Goal: Obtain resource: Obtain resource

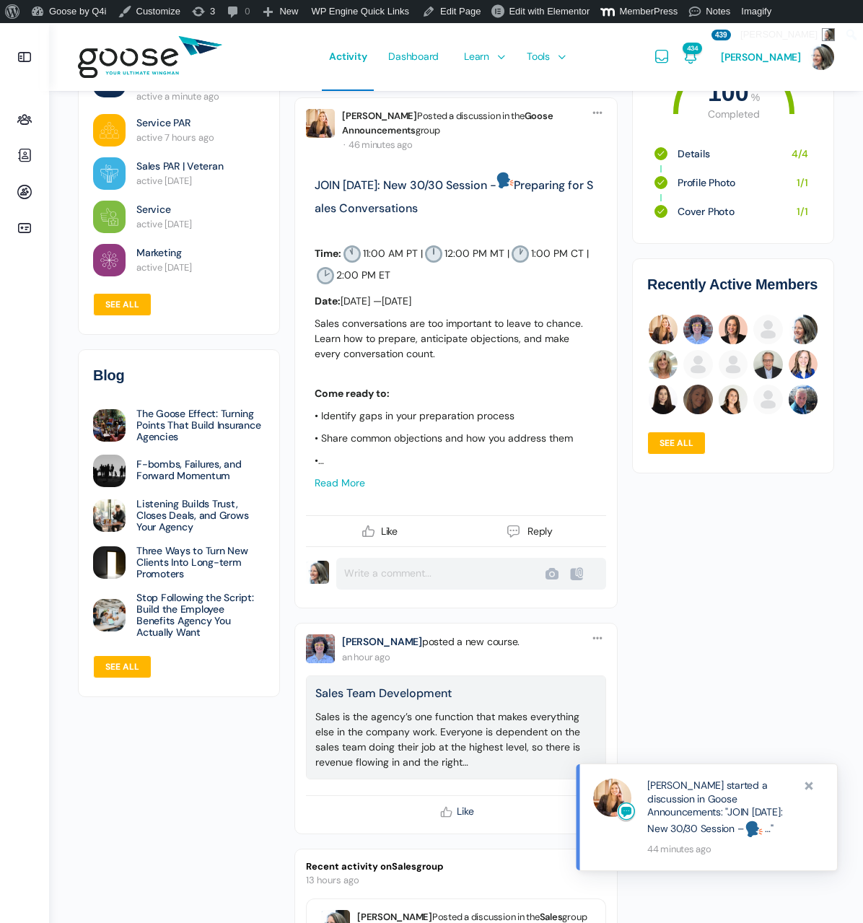
scroll to position [235, 0]
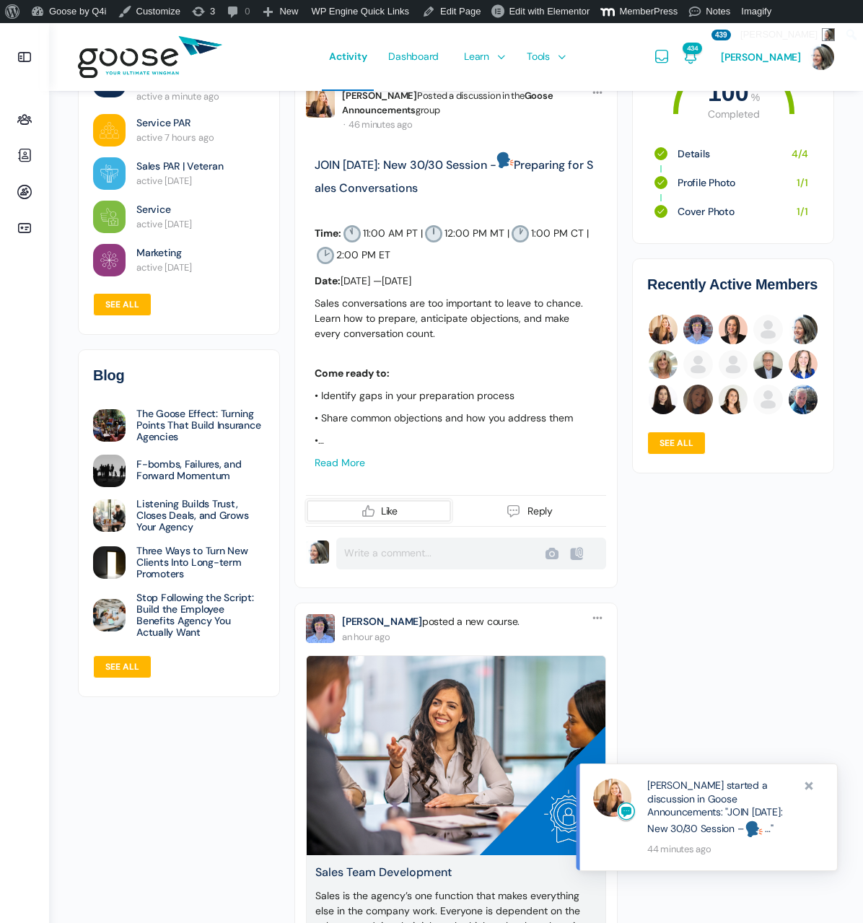
click at [369, 509] on icon at bounding box center [368, 510] width 17 height 17
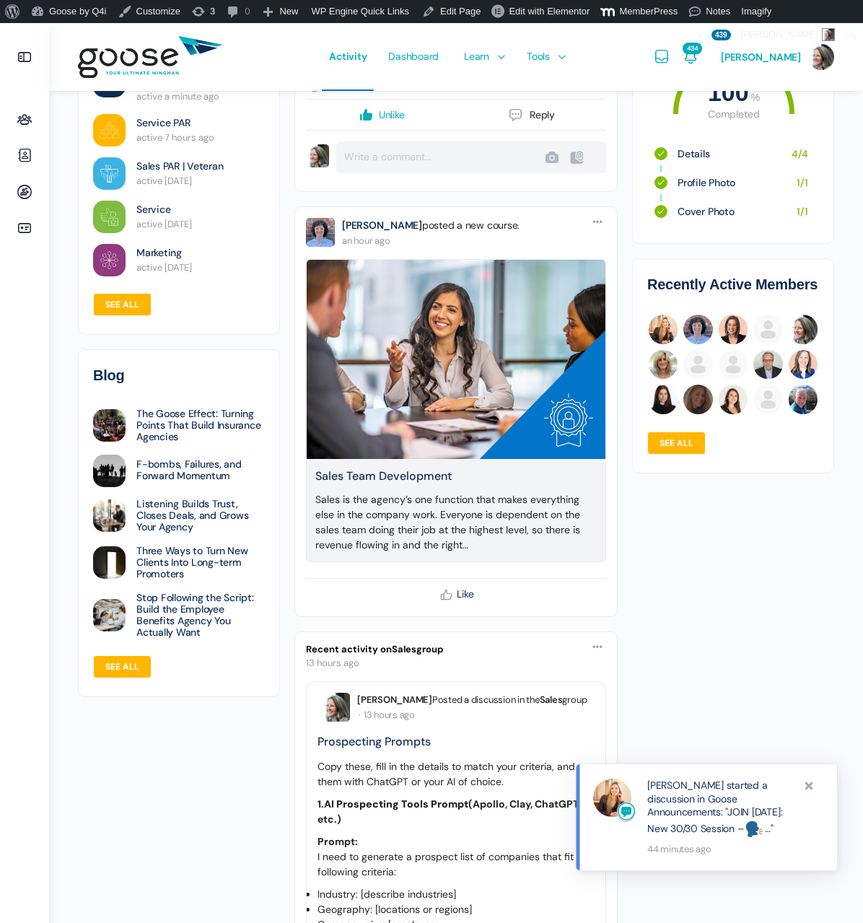
scroll to position [654, 0]
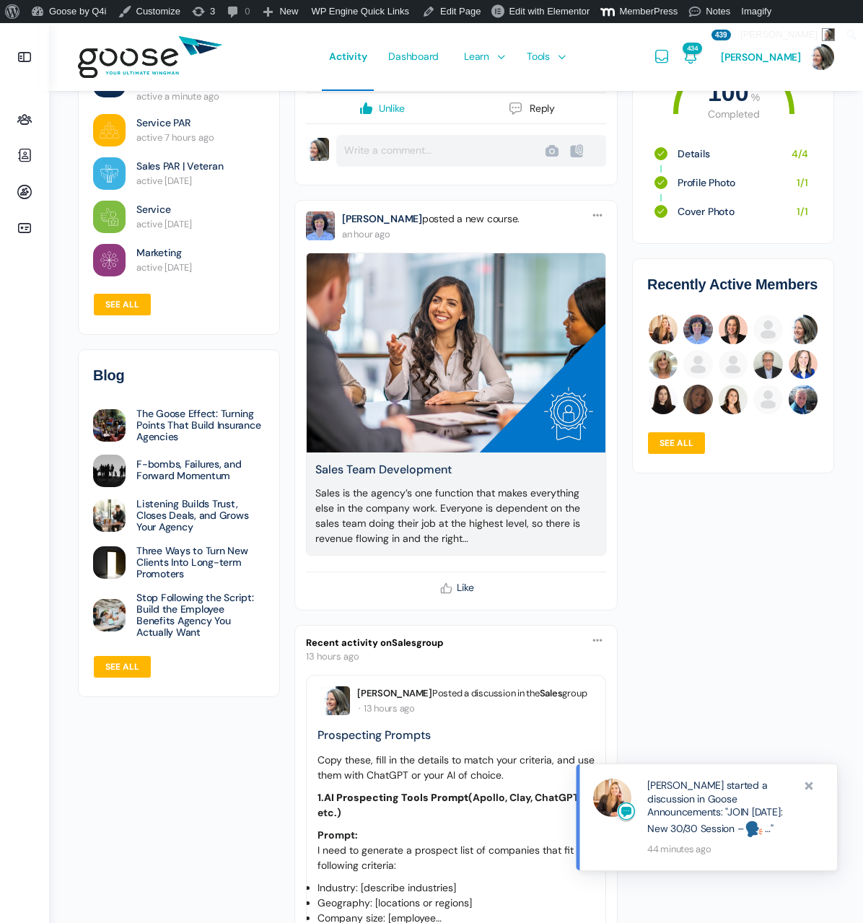
click at [400, 467] on link "Sales Team Development" at bounding box center [455, 469] width 281 height 17
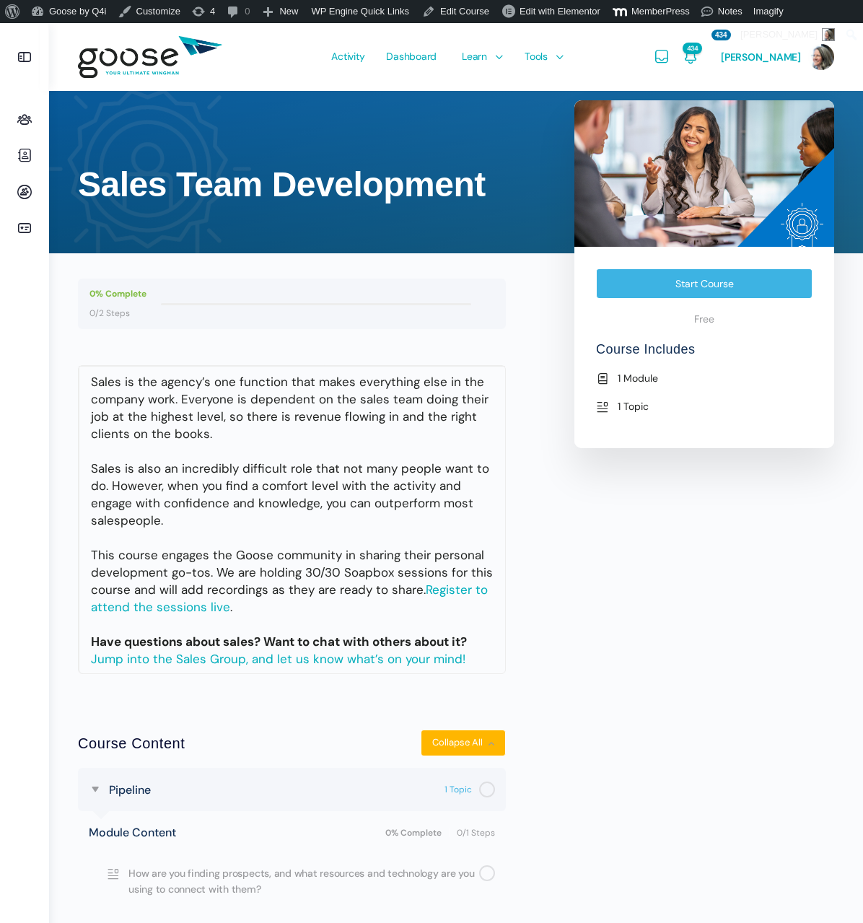
scroll to position [47, 0]
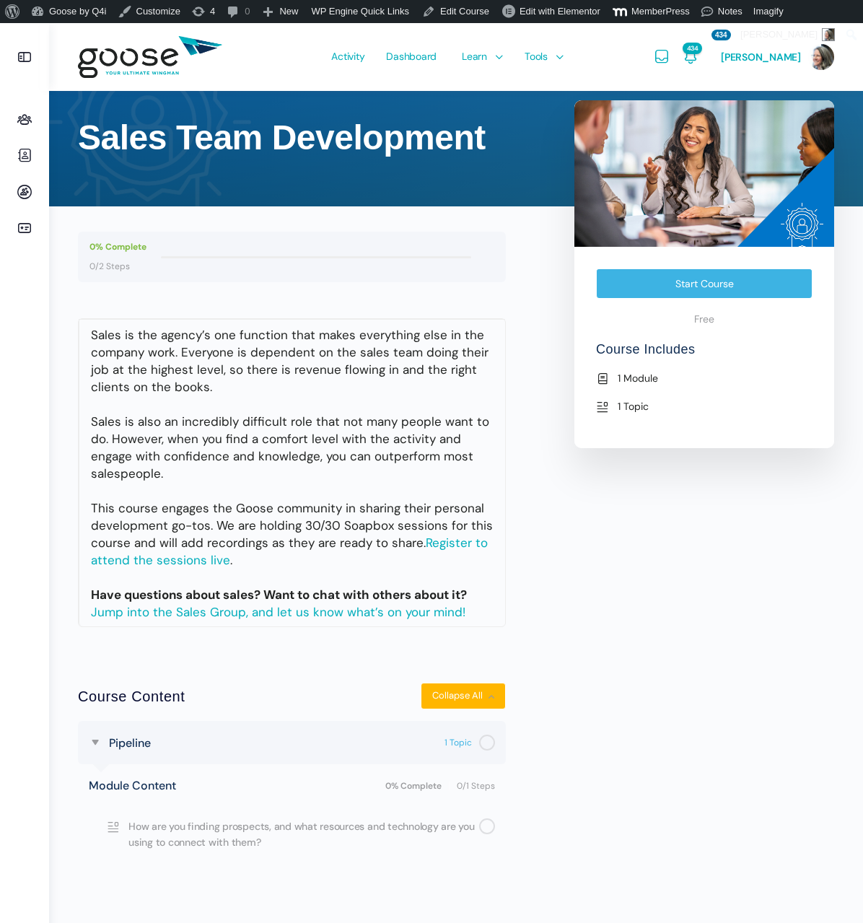
click at [487, 91] on link "Courses" at bounding box center [514, 98] width 123 height 23
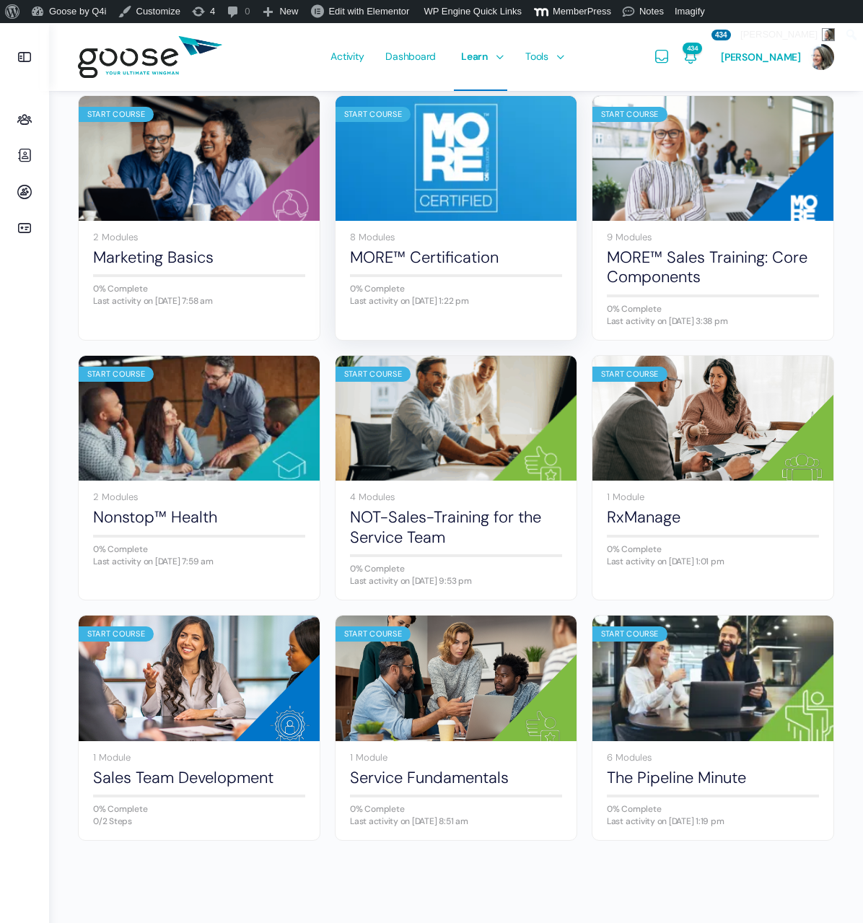
scroll to position [948, 0]
click at [171, 778] on link "Sales Team Development" at bounding box center [199, 777] width 212 height 19
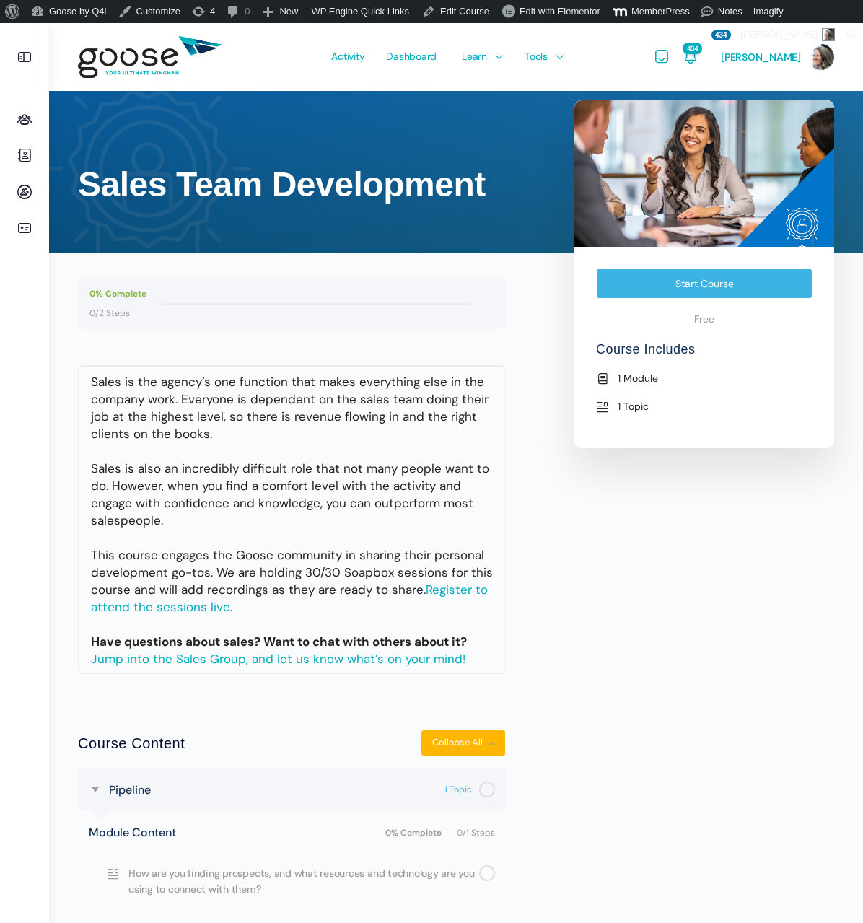
scroll to position [47, 0]
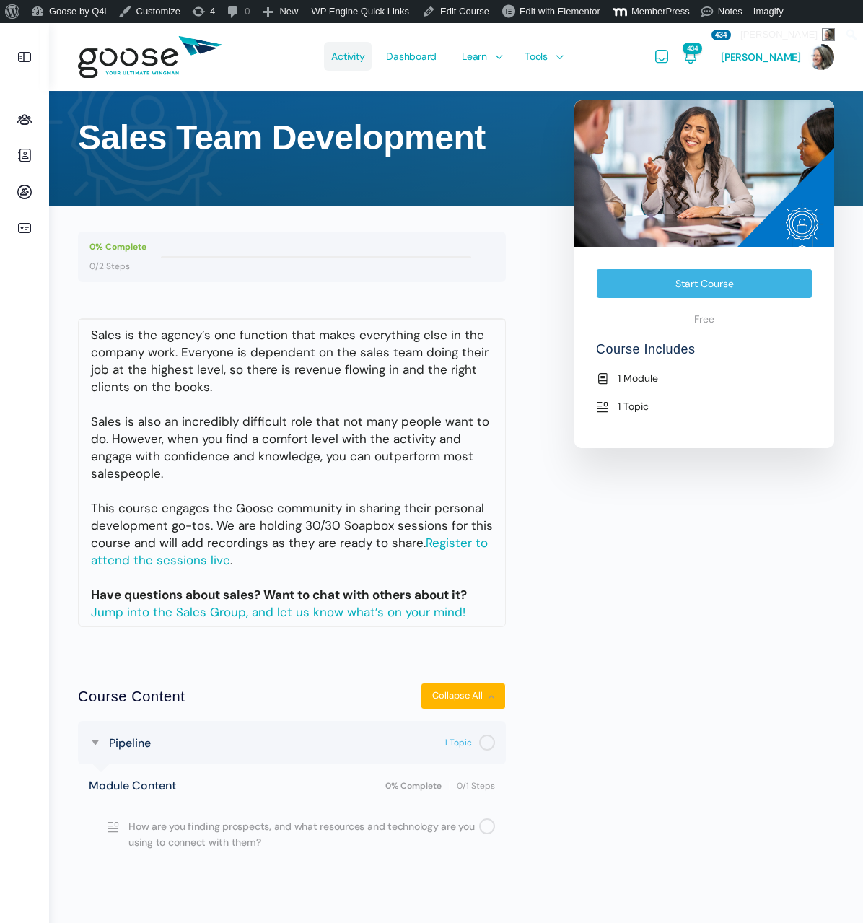
click at [348, 54] on span "Activity" at bounding box center [347, 56] width 33 height 68
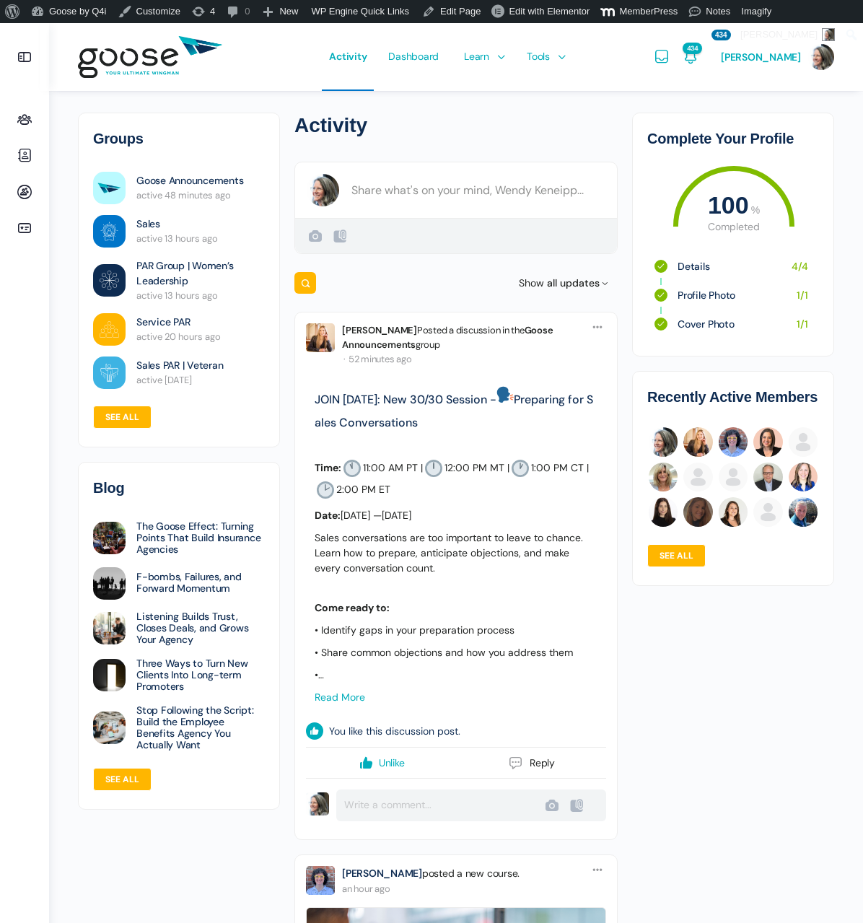
scroll to position [9, 0]
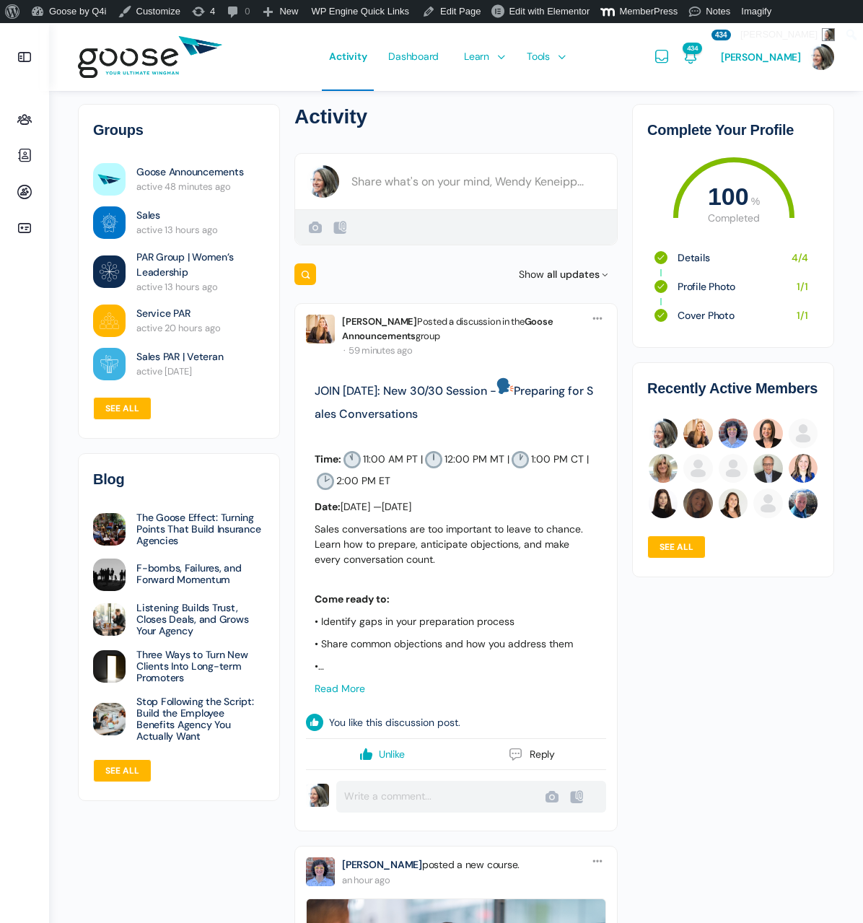
click at [564, 116] on span "Resource Library" at bounding box center [567, 122] width 76 height 13
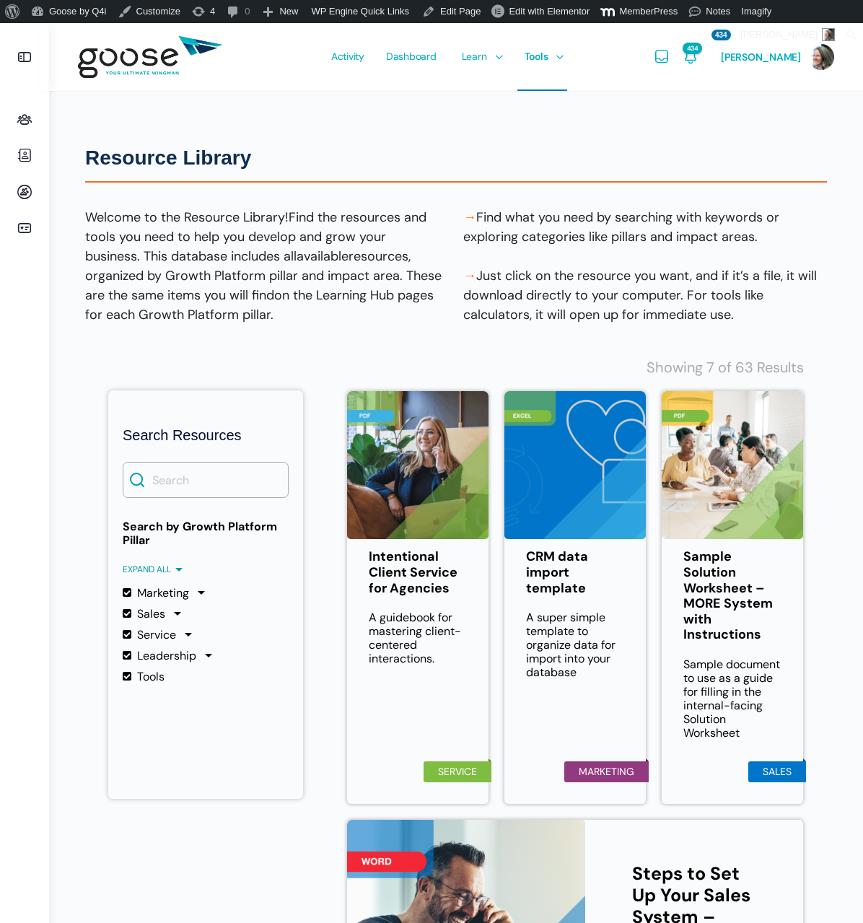
click at [167, 481] on e-page-transition at bounding box center [431, 461] width 863 height 923
click at [167, 481] on input "Search" at bounding box center [206, 480] width 166 height 36
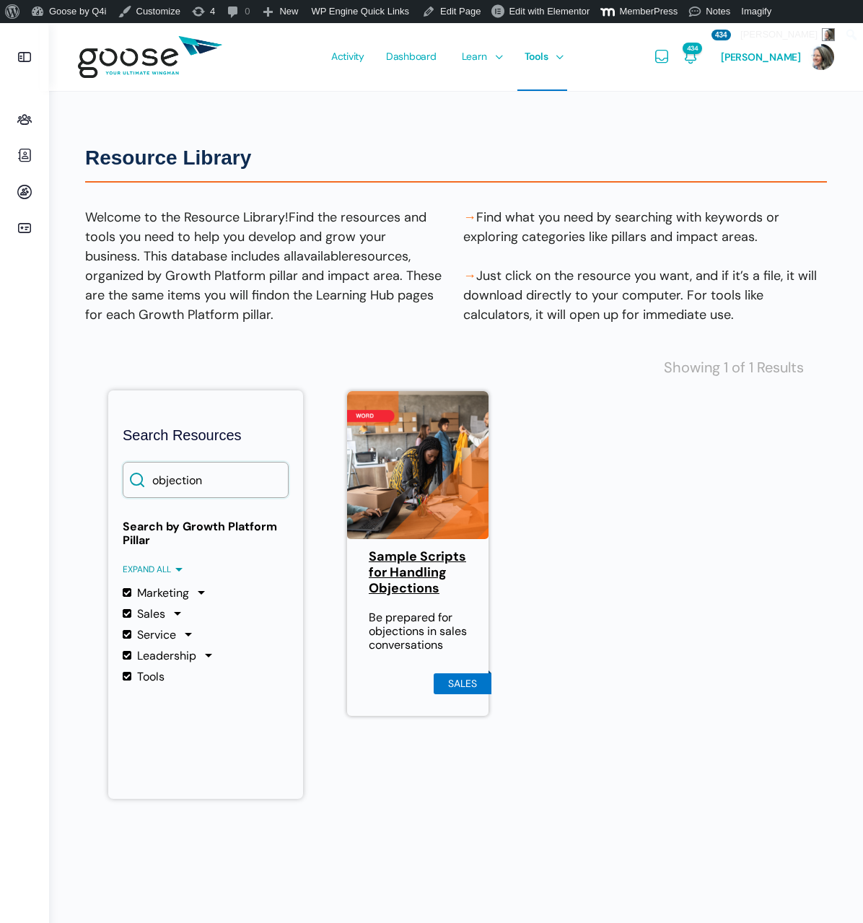
type input "objection"
click at [400, 587] on link "Sample Scripts for Handling Objections" at bounding box center [418, 572] width 98 height 47
